Goal: Task Accomplishment & Management: Manage account settings

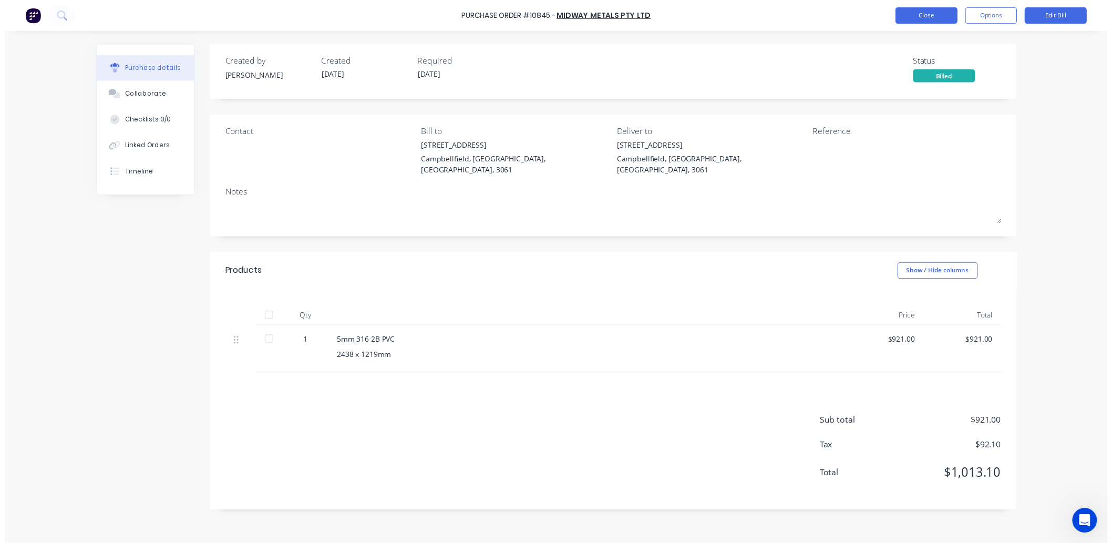
scroll to position [1, 0]
click at [927, 14] on button "Close" at bounding box center [936, 15] width 63 height 17
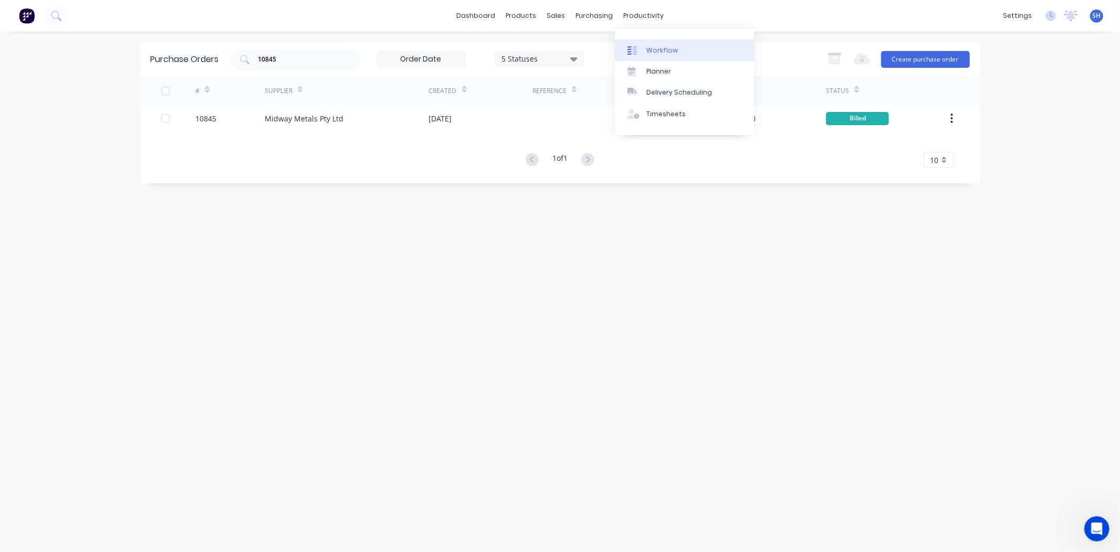
click at [659, 47] on div "Workflow" at bounding box center [663, 50] width 32 height 9
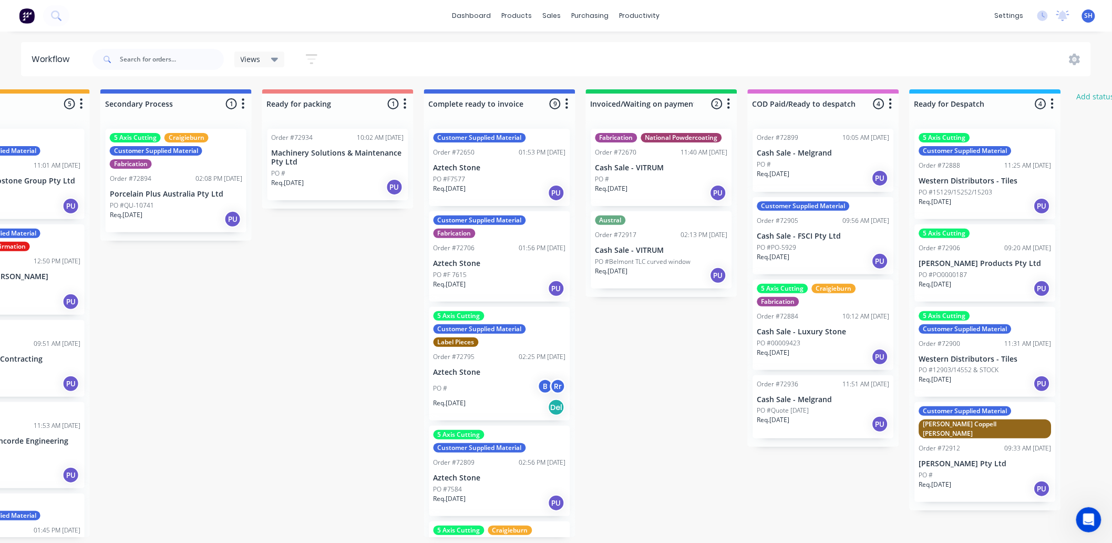
scroll to position [0, 694]
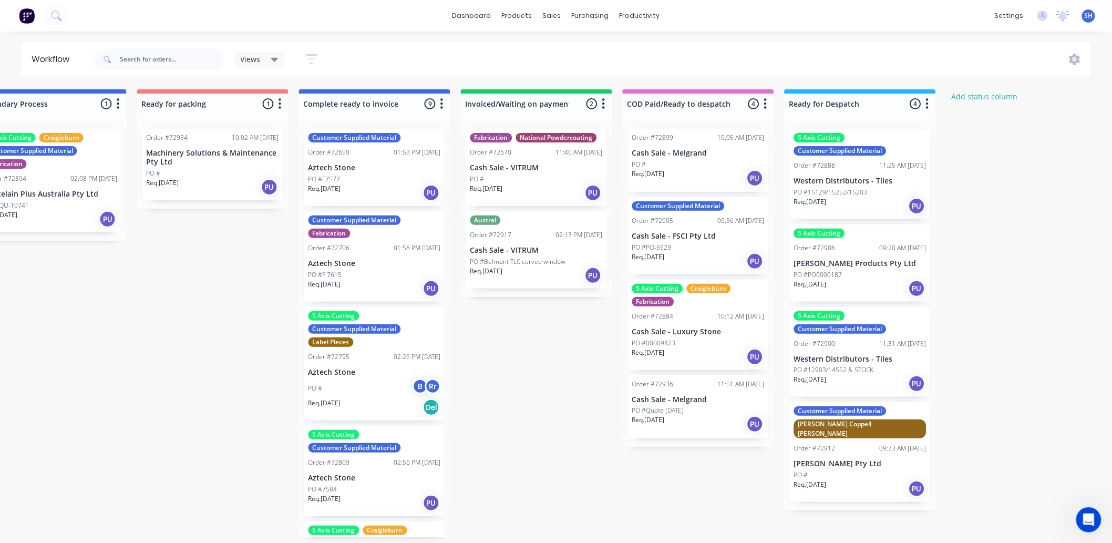
click at [650, 248] on p "PO #PO-5929" at bounding box center [651, 247] width 39 height 9
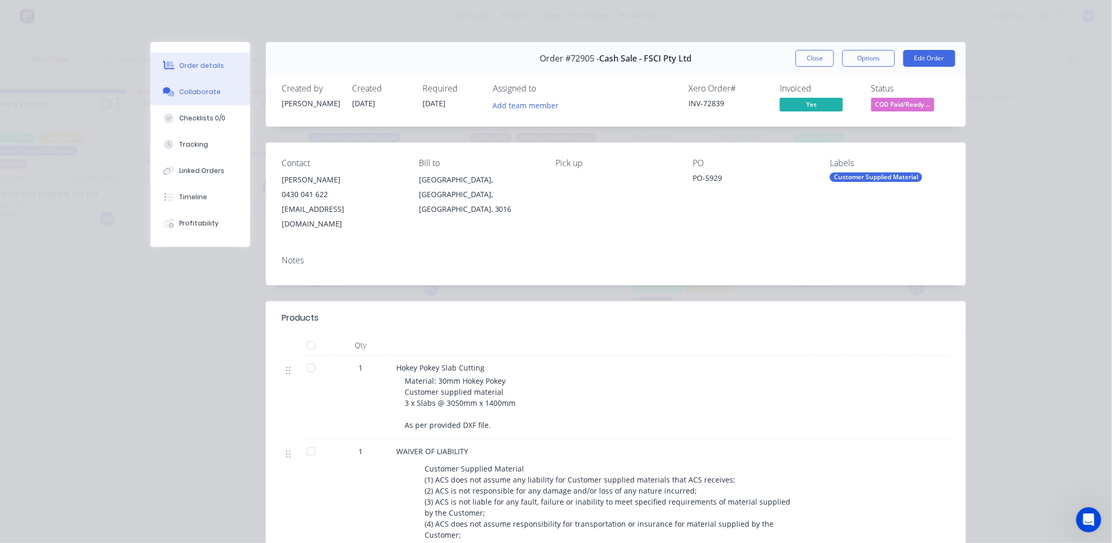
click at [185, 100] on button "Collaborate" at bounding box center [200, 92] width 100 height 26
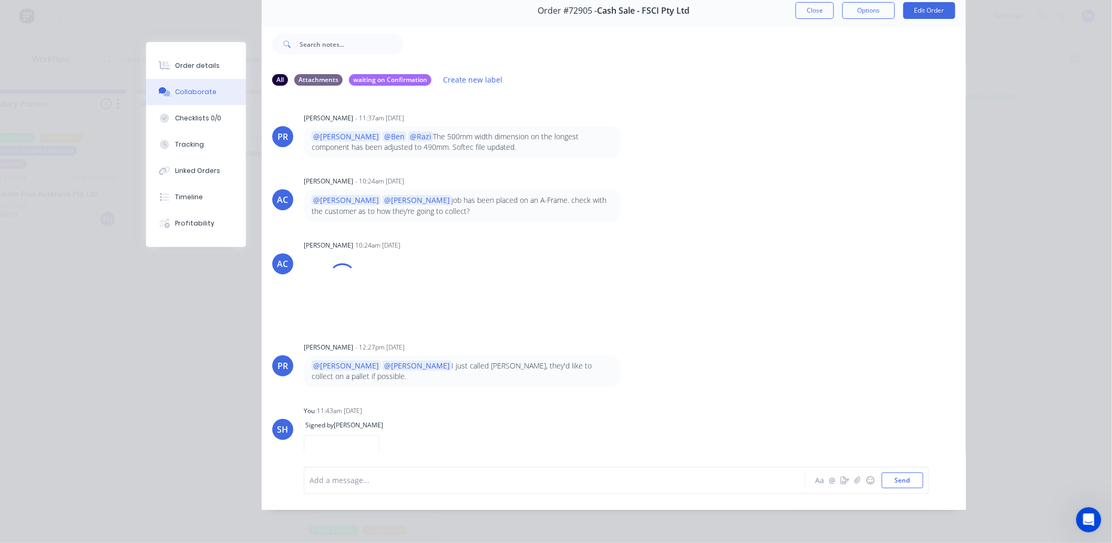
scroll to position [0, 0]
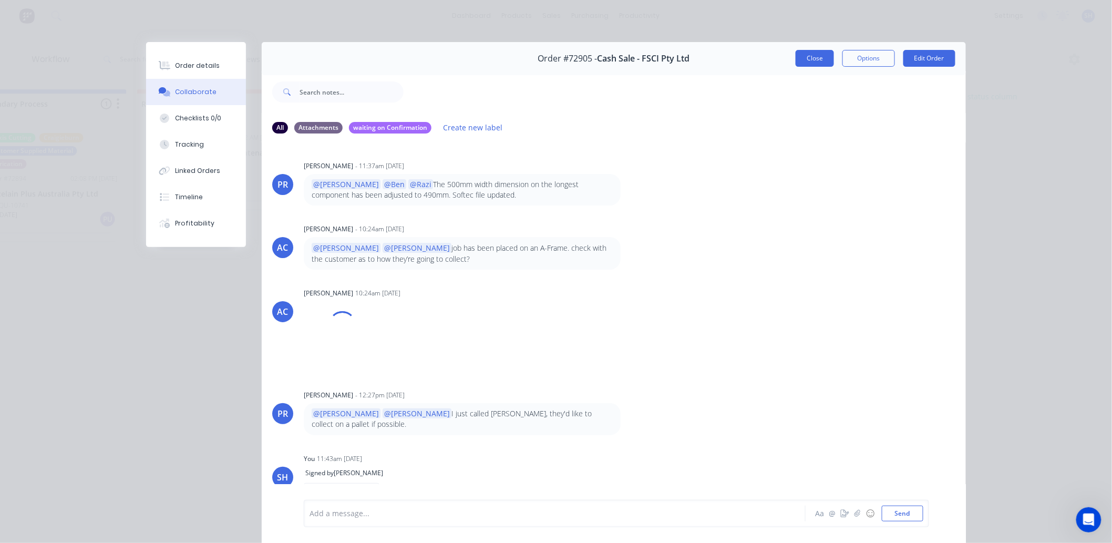
click at [801, 63] on button "Close" at bounding box center [814, 58] width 38 height 17
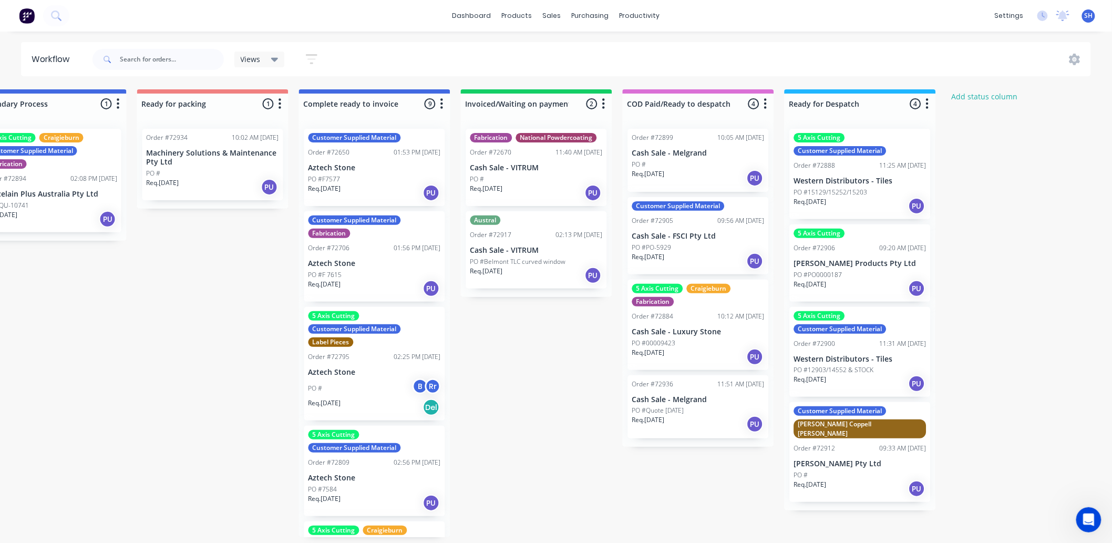
scroll to position [973, 0]
click at [647, 229] on div "Customer Supplied Material Order #72905 09:56 AM [DATE] Cash Sale - FSCI Pty Lt…" at bounding box center [698, 235] width 141 height 77
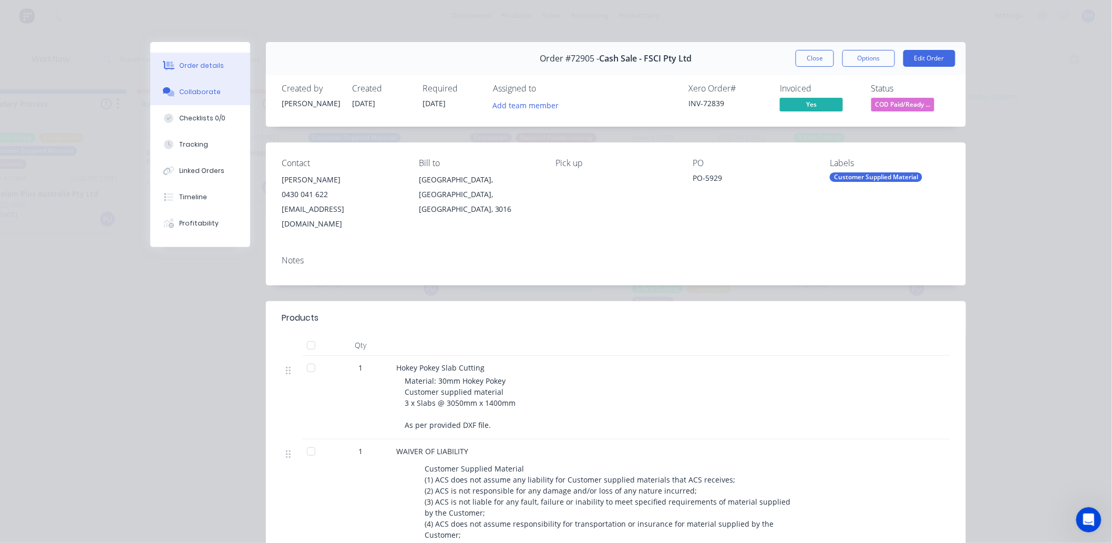
click at [191, 98] on button "Collaborate" at bounding box center [200, 92] width 100 height 26
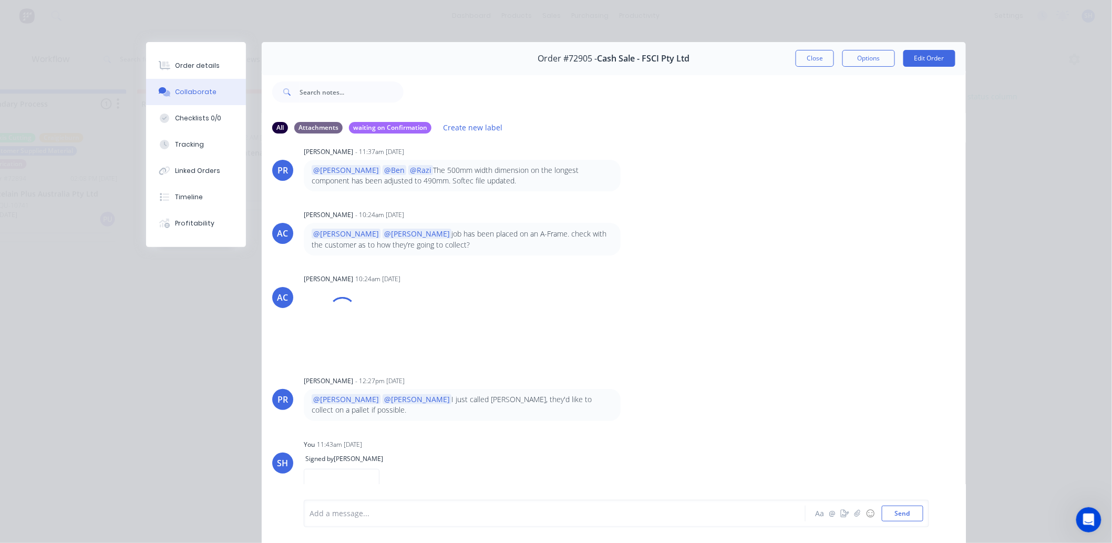
scroll to position [148, 0]
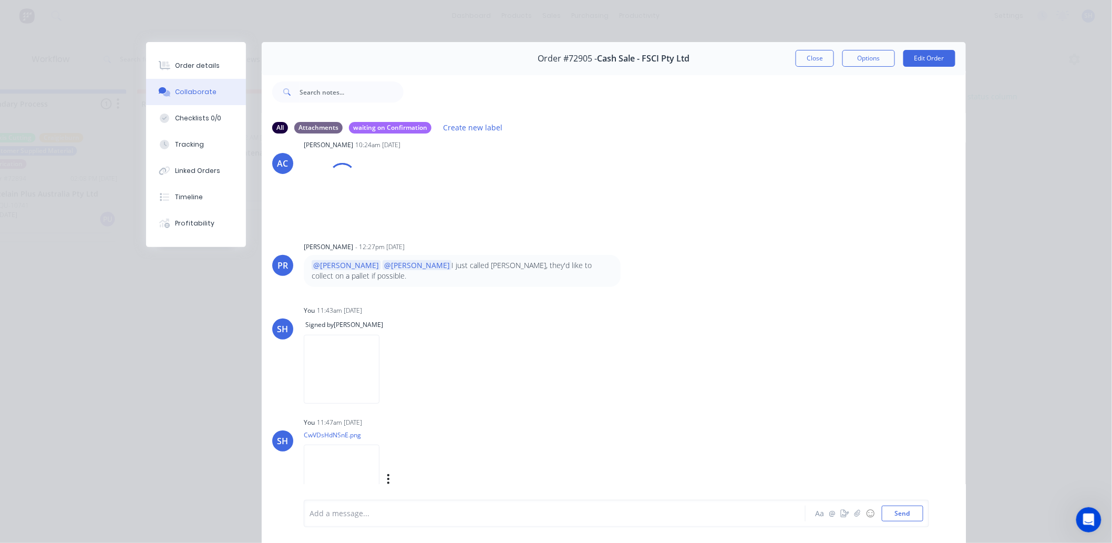
click at [361, 454] on img at bounding box center [342, 478] width 76 height 69
click at [813, 57] on button "Close" at bounding box center [814, 58] width 38 height 17
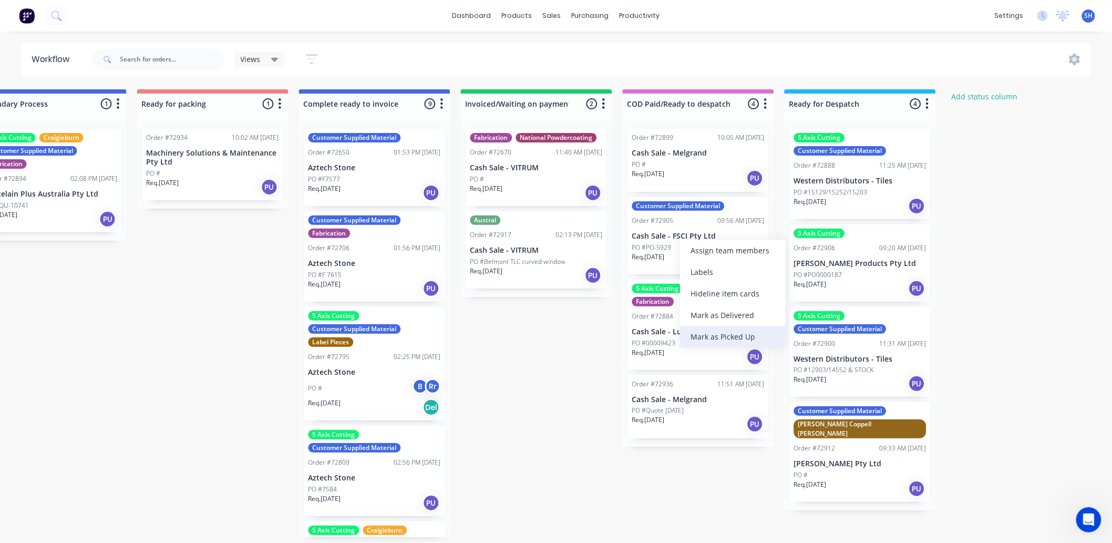
click at [723, 335] on div "Mark as Picked Up" at bounding box center [733, 337] width 106 height 22
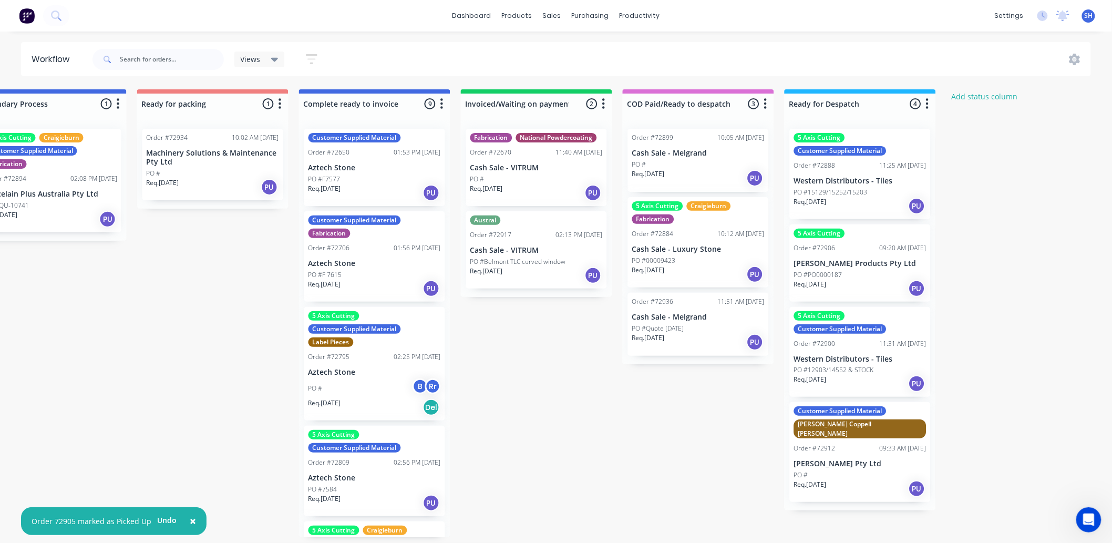
click at [623, 381] on div "Submitted 2 Status colour #273444 hex #273444 Save Cancel Summaries Total order…" at bounding box center [250, 313] width 1904 height 448
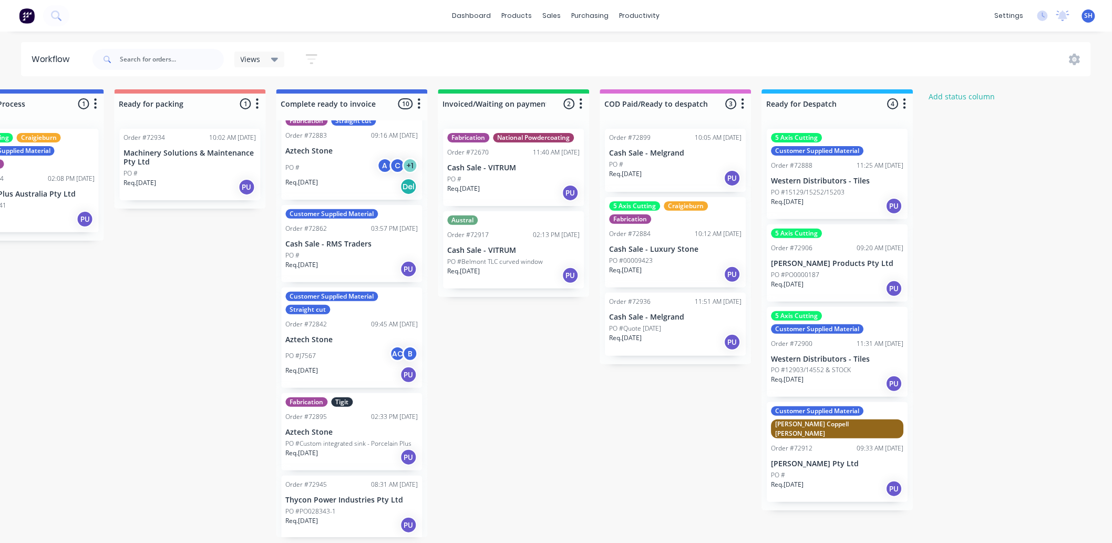
scroll to position [3, 717]
click at [1056, 13] on div at bounding box center [1062, 16] width 13 height 16
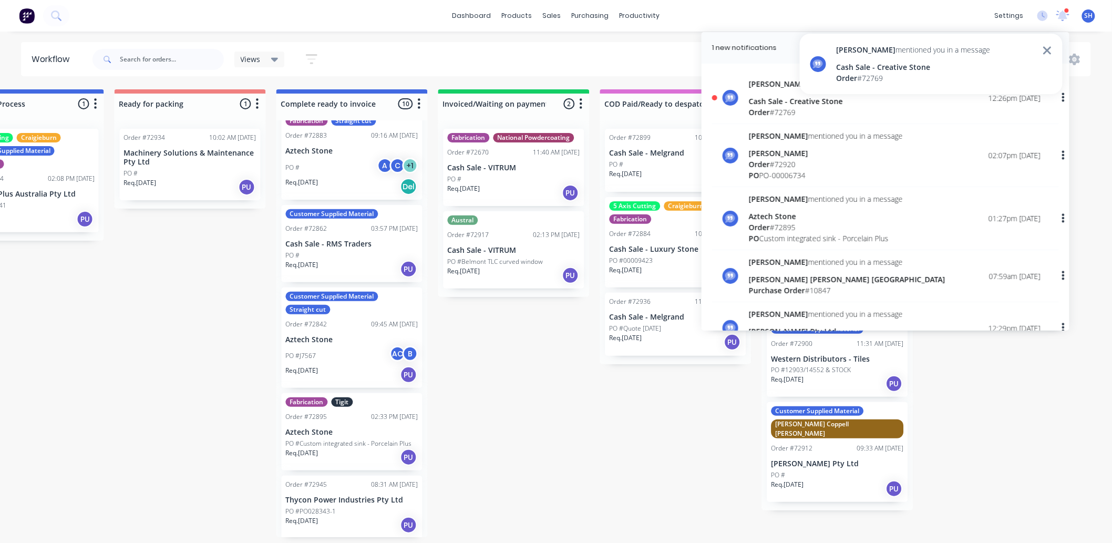
click at [766, 99] on div "Cash Sale - Creative Stone" at bounding box center [826, 101] width 154 height 11
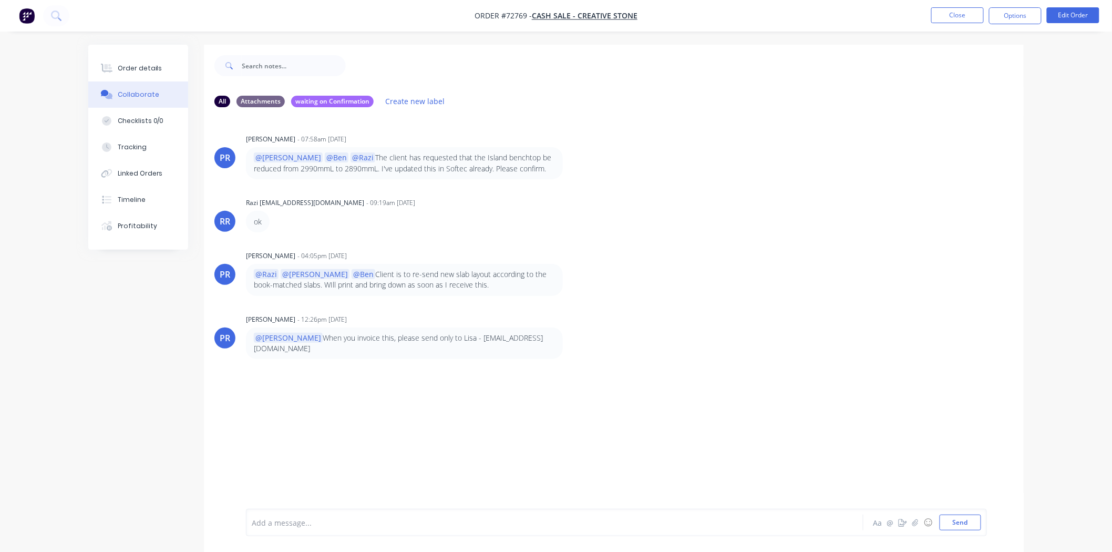
click at [413, 518] on div at bounding box center [525, 522] width 546 height 11
click at [452, 339] on p "@Sally When you invoice this, please send only to Lisa - lisa@creativestone.com…" at bounding box center [404, 344] width 301 height 22
click at [569, 338] on icon "button" at bounding box center [570, 342] width 2 height 9
click at [504, 409] on div "PR Patrick Ryant - 07:58am 29/09/25 @Aaron @Ben @Razi The client has requested …" at bounding box center [613, 312] width 819 height 393
click at [357, 514] on div "Add a message..." at bounding box center [525, 522] width 547 height 16
